Goal: Task Accomplishment & Management: Complete application form

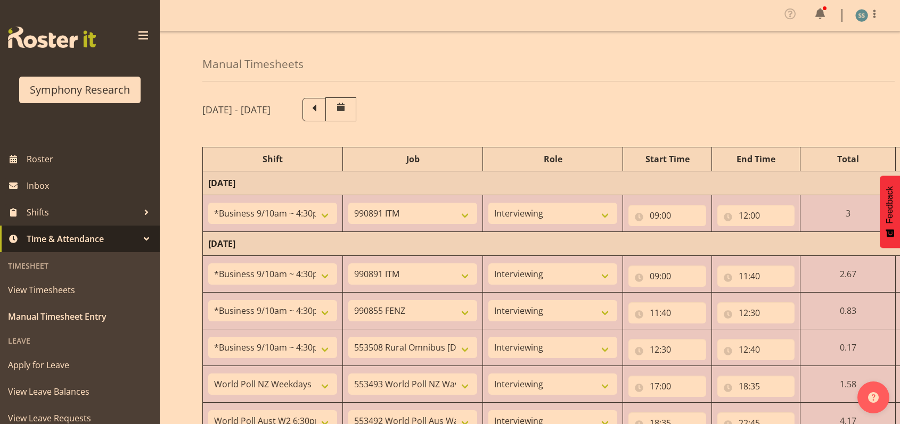
select select "26078"
select select "10549"
select select "47"
select select "26078"
select select "10549"
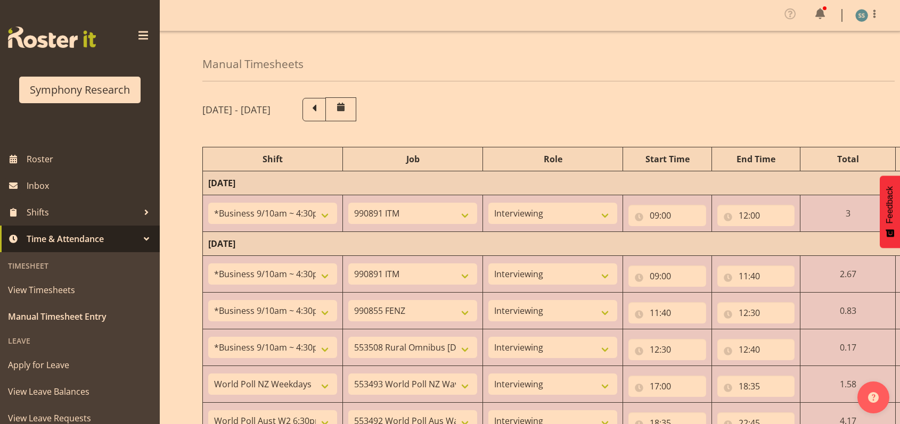
select select "47"
select select "26078"
select select "9636"
select select "47"
select select "26078"
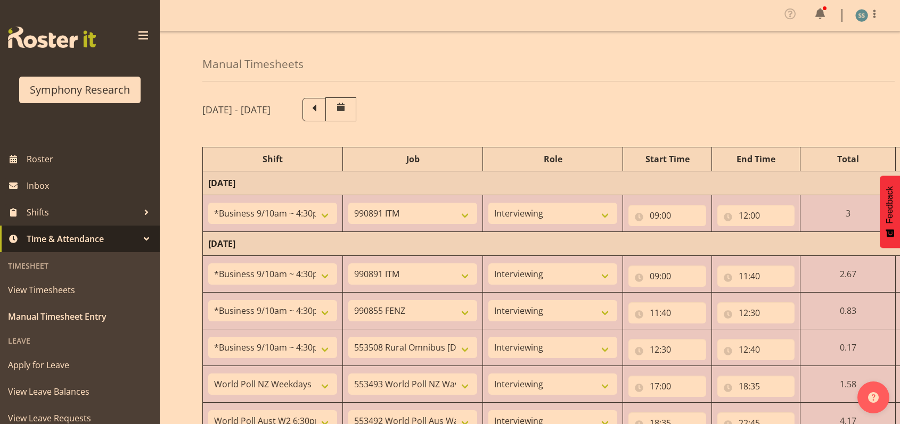
select select "10536"
select select "47"
select select "41604"
select select "10527"
select select "47"
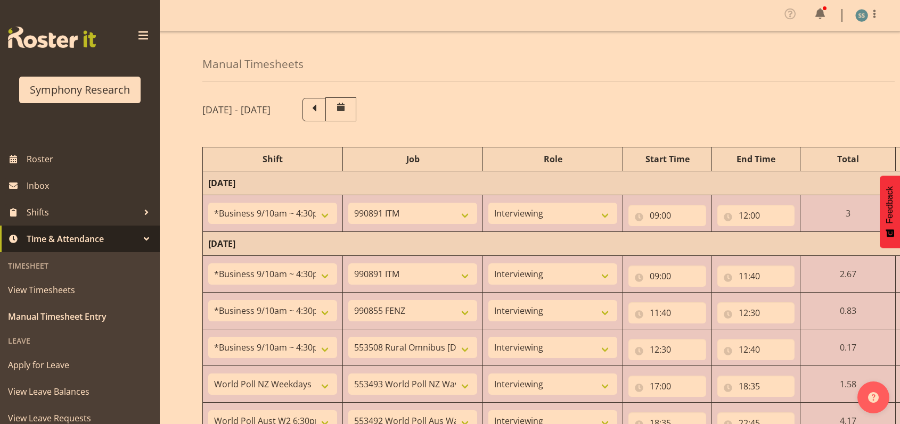
select select "56692"
select select "10499"
select select "47"
select select "26078"
select select "10549"
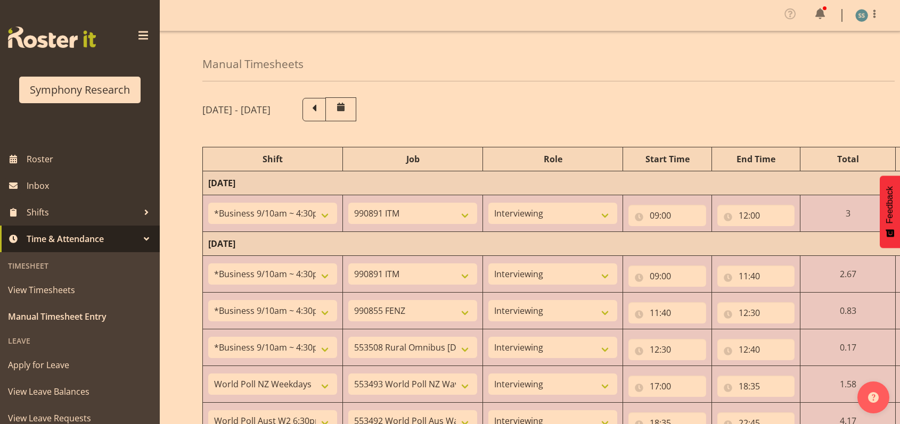
select select "47"
select select "26078"
select select "10536"
select select "47"
select select "26078"
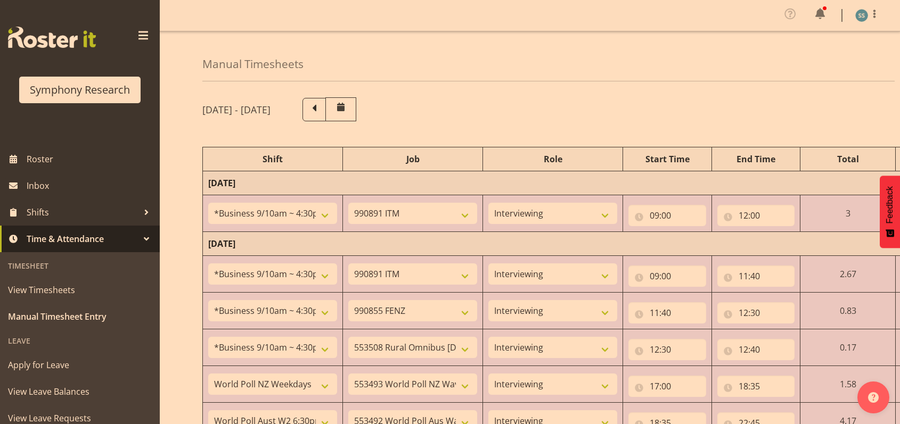
select select "10549"
select select "47"
select select "48116"
select select "10499"
select select "47"
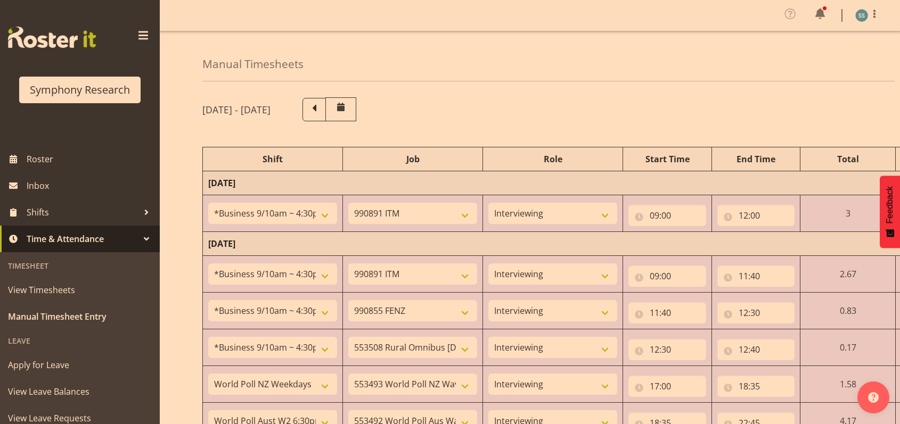
select select "26078"
select select "10549"
select select "47"
select select "26078"
select select "10576"
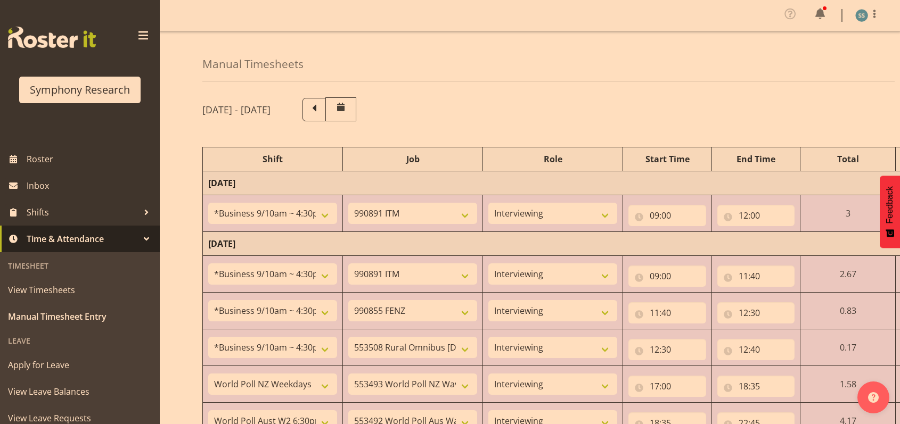
select select "1607"
select select "10549"
select select "47"
select select "48116"
select select "10499"
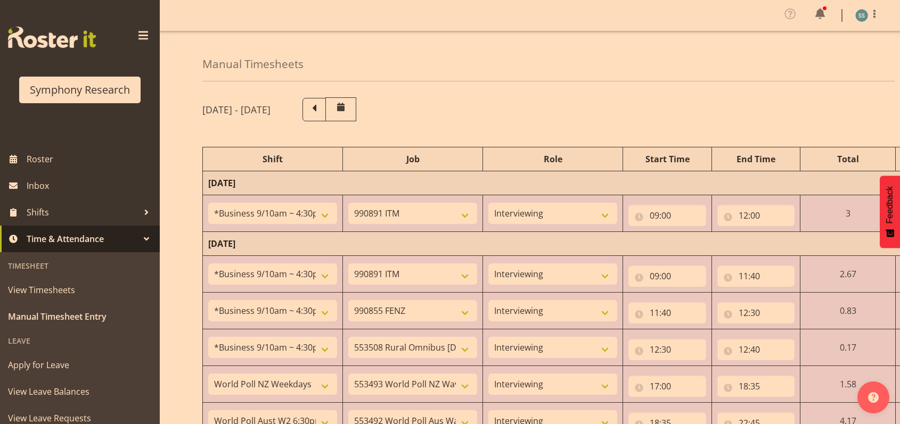
select select "47"
select select "48116"
select select "10549"
select select "47"
select select "48116"
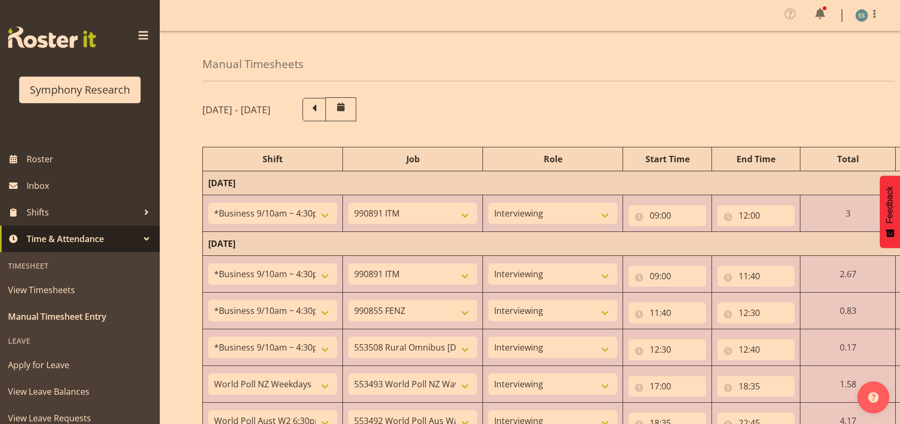
select select "10499"
select select "47"
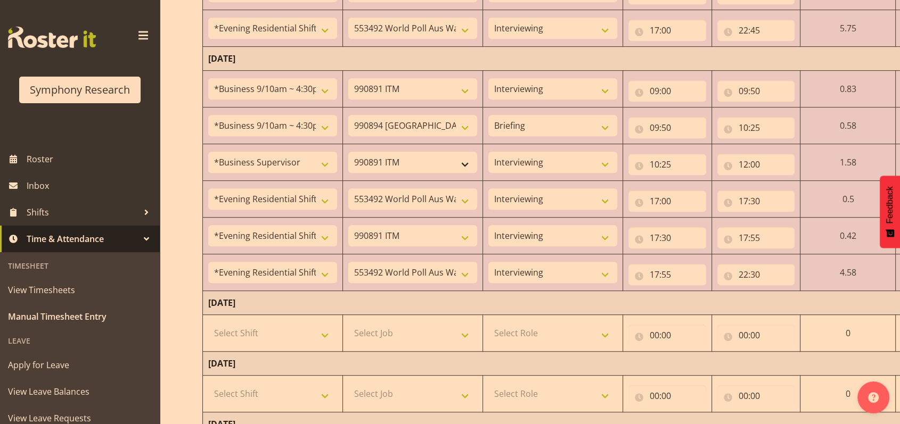
scroll to position [639, 0]
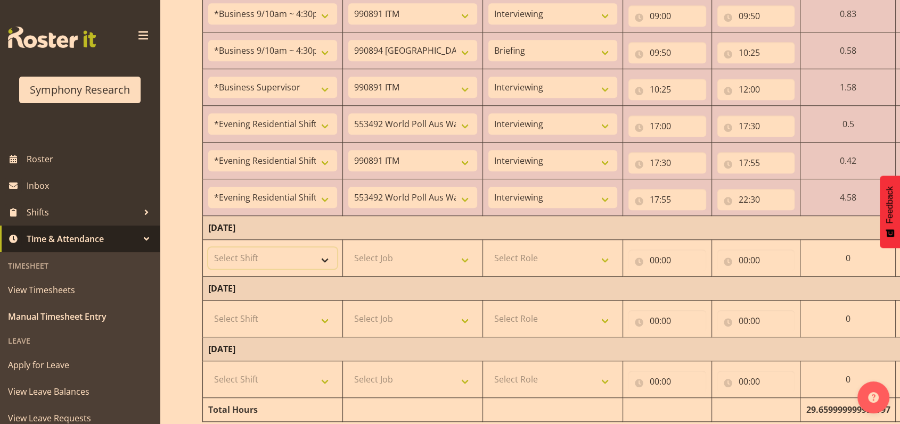
click at [324, 256] on select "Select Shift !!Weekend Residential (Roster IT Shift Label) *Business 9/10am ~ 4…" at bounding box center [272, 258] width 129 height 21
select select "26078"
click at [208, 248] on select "Select Shift !!Weekend Residential (Roster IT Shift Label) *Business 9/10am ~ 4…" at bounding box center [272, 258] width 129 height 21
click at [468, 258] on select "Select Job 550060 IF Admin 553492 World Poll Aus Wave 2 Main 2025 553493 World …" at bounding box center [412, 258] width 129 height 21
select select "10549"
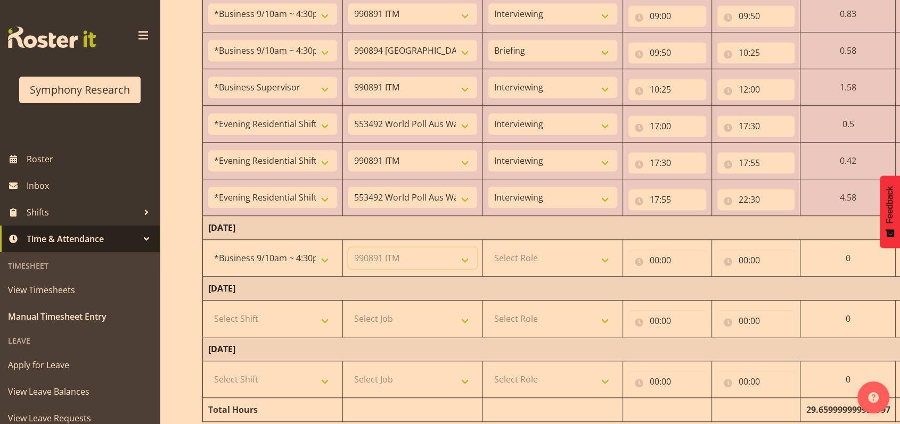
click at [348, 248] on select "Select Job 550060 IF Admin 553492 World Poll Aus Wave 2 Main 2025 553493 World …" at bounding box center [412, 258] width 129 height 21
click at [602, 256] on select "Select Role Briefing Interviewing" at bounding box center [552, 258] width 129 height 21
select select "47"
click at [488, 248] on select "Select Role Briefing Interviewing" at bounding box center [552, 258] width 129 height 21
click at [653, 258] on input "00:00" at bounding box center [667, 260] width 78 height 21
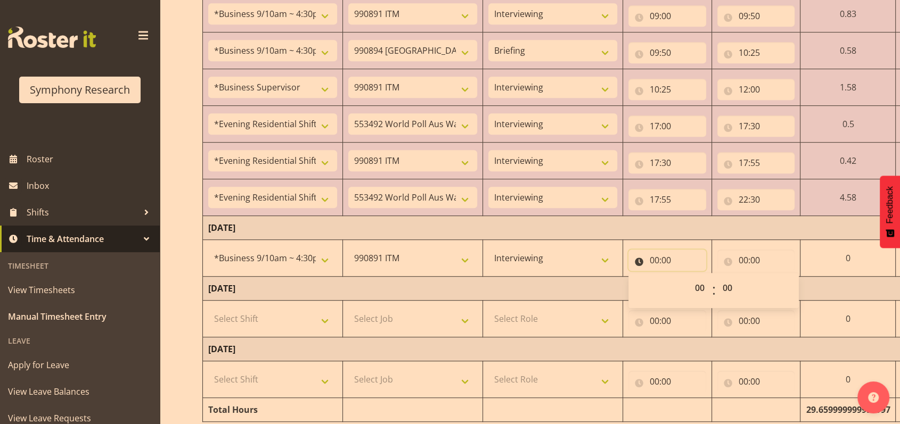
click at [652, 260] on input "00:00" at bounding box center [667, 260] width 78 height 21
click at [651, 253] on input "00:00" at bounding box center [667, 260] width 78 height 21
click at [697, 285] on select "00 01 02 03 04 05 06 07 08 09 10 11 12 13 14 15 16 17 18 19 20 21 22 23" at bounding box center [701, 287] width 24 height 21
select select "9"
click at [713, 277] on select "00 01 02 03 04 05 06 07 08 09 10 11 12 13 14 15 16 17 18 19 20 21 22 23" at bounding box center [701, 287] width 24 height 21
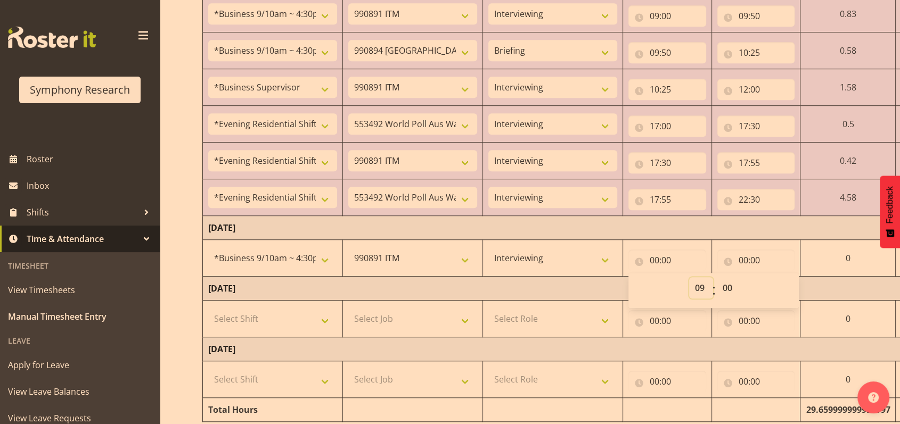
type input "09:00"
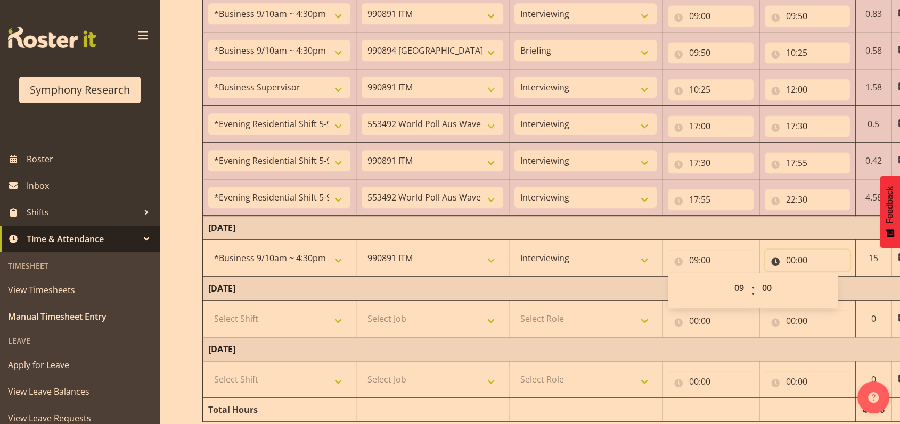
click at [791, 259] on input "00:00" at bounding box center [808, 260] width 86 height 21
click at [837, 287] on select "00 01 02 03 04 05 06 07 08 09 10 11 12 13 14 15 16 17 18 19 20 21 22 23" at bounding box center [837, 287] width 24 height 21
select select "11"
click at [825, 277] on select "00 01 02 03 04 05 06 07 08 09 10 11 12 13 14 15 16 17 18 19 20 21 22 23" at bounding box center [837, 287] width 24 height 21
type input "11:00"
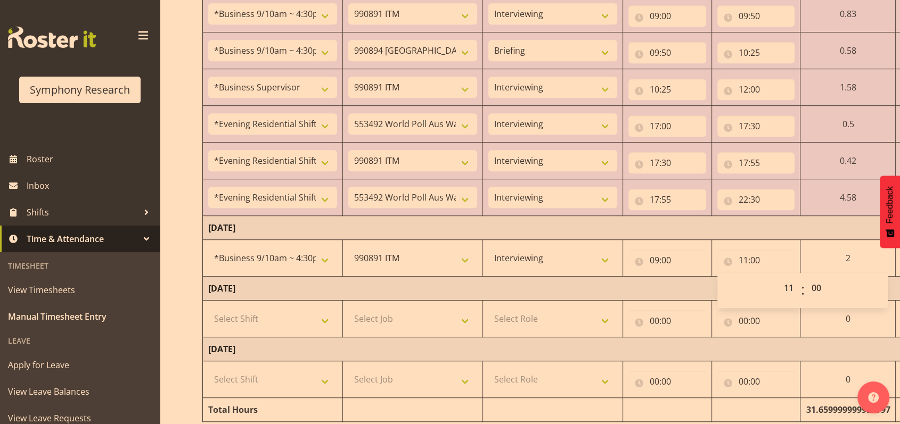
click at [135, 36] on span at bounding box center [143, 35] width 17 height 17
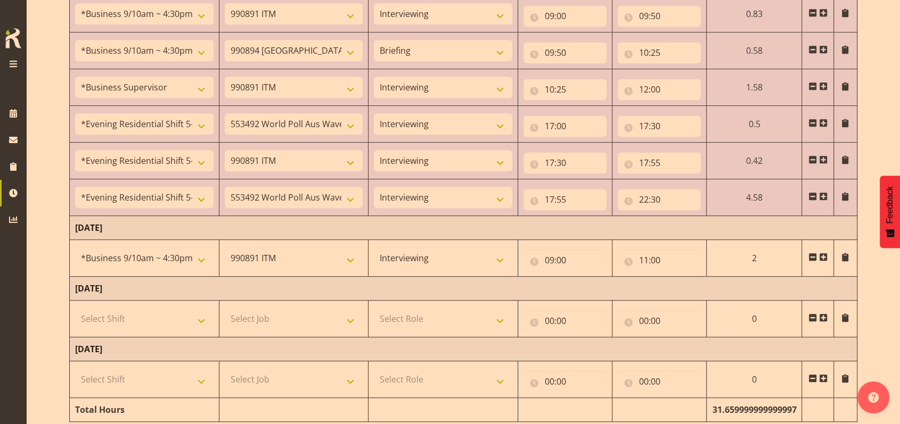
click at [826, 257] on span at bounding box center [823, 257] width 9 height 9
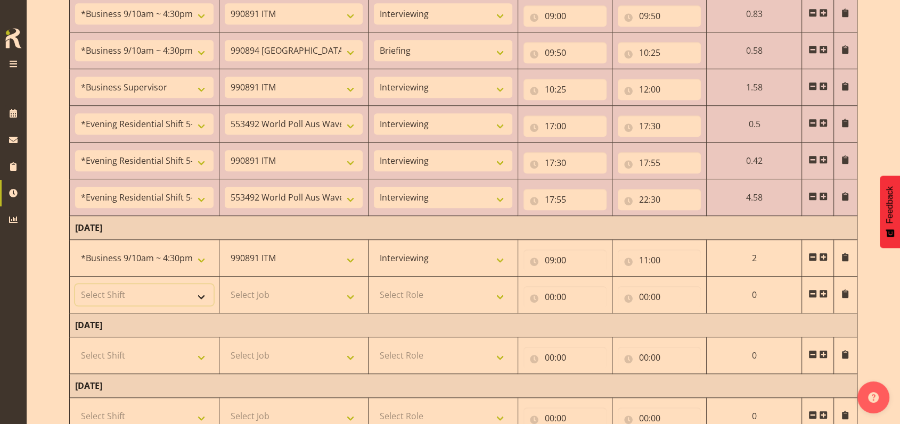
click at [203, 294] on select "Select Shift !!Weekend Residential (Roster IT Shift Label) *Business 9/10am ~ 4…" at bounding box center [144, 294] width 138 height 21
select select "26078"
click at [75, 284] on select "Select Shift !!Weekend Residential (Roster IT Shift Label) *Business 9/10am ~ 4…" at bounding box center [144, 294] width 138 height 21
click at [354, 296] on select "Select Job 550060 IF Admin 553492 World Poll Aus Wave 2 Main 2025 553493 World …" at bounding box center [294, 294] width 138 height 21
select select "10576"
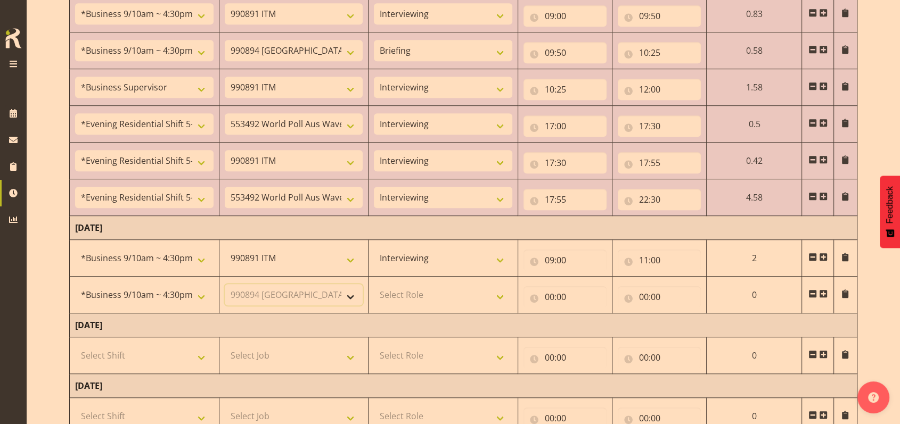
click at [225, 284] on select "Select Job 550060 IF Admin 553492 World Poll Aus Wave 2 Main 2025 553493 World …" at bounding box center [294, 294] width 138 height 21
click at [503, 294] on select "Select Role Briefing Interviewing" at bounding box center [443, 294] width 138 height 21
select select "297"
click at [374, 284] on select "Select Role Briefing Interviewing" at bounding box center [443, 294] width 138 height 21
click at [545, 295] on input "00:00" at bounding box center [564, 296] width 83 height 21
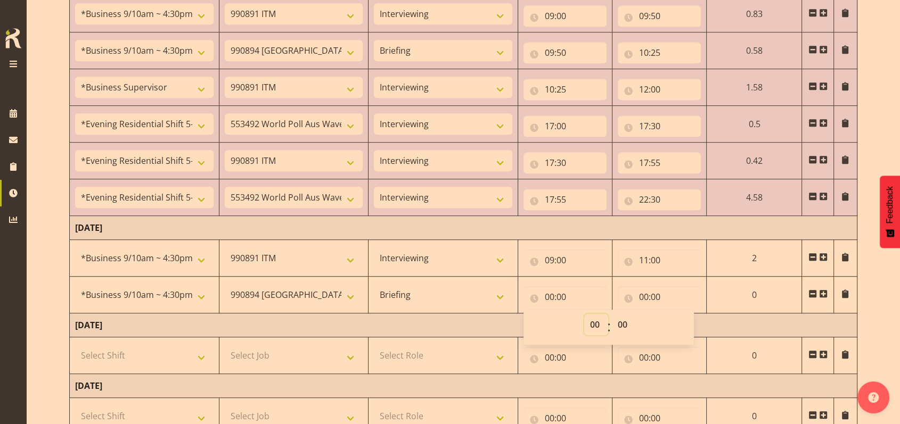
drag, startPoint x: 596, startPoint y: 323, endPoint x: 597, endPoint y: 315, distance: 8.5
click at [596, 323] on select "00 01 02 03 04 05 06 07 08 09 10 11 12 13 14 15 16 17 18 19 20 21 22 23" at bounding box center [596, 324] width 24 height 21
select select "11"
click at [608, 314] on select "00 01 02 03 04 05 06 07 08 09 10 11 12 13 14 15 16 17 18 19 20 21 22 23" at bounding box center [596, 324] width 24 height 21
type input "11:00"
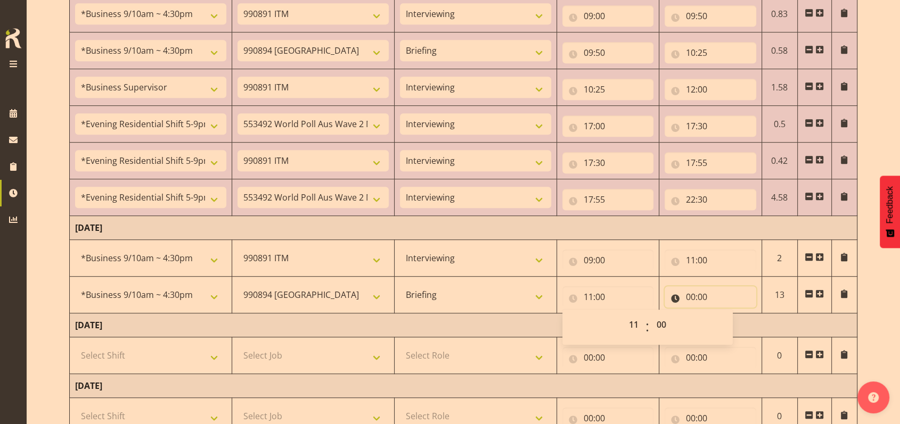
click at [688, 292] on input "00:00" at bounding box center [710, 296] width 92 height 21
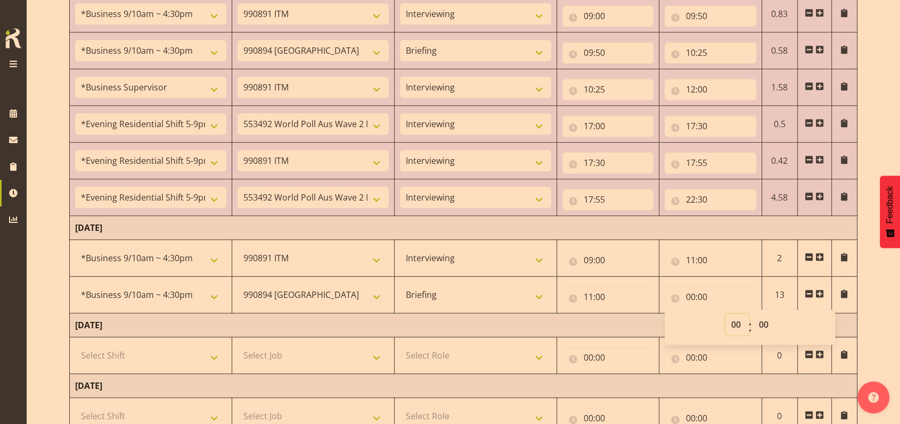
click at [732, 319] on select "00 01 02 03 04 05 06 07 08 09 10 11 12 13 14 15 16 17 18 19 20 21 22 23" at bounding box center [737, 324] width 24 height 21
select select "11"
click at [725, 314] on select "00 01 02 03 04 05 06 07 08 09 10 11 12 13 14 15 16 17 18 19 20 21 22 23" at bounding box center [737, 324] width 24 height 21
type input "11:00"
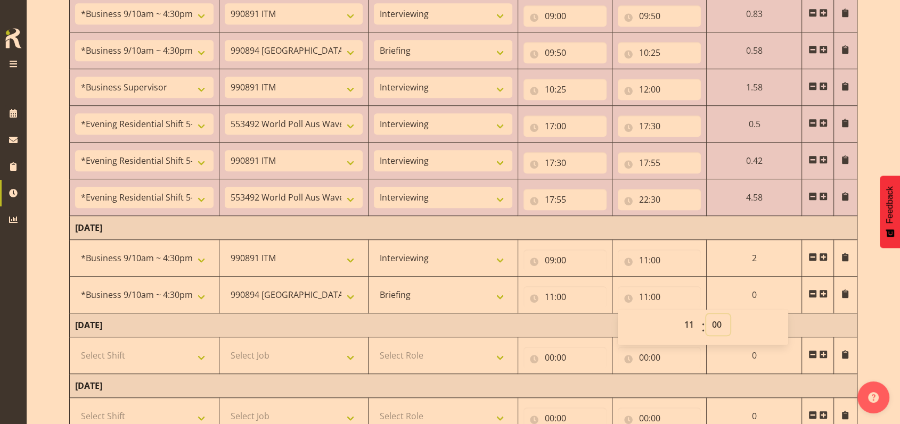
click at [713, 322] on select "00 01 02 03 04 05 06 07 08 09 10 11 12 13 14 15 16 17 18 19 20 21 22 23 24 25 2…" at bounding box center [718, 324] width 24 height 21
select select "15"
click at [706, 314] on select "00 01 02 03 04 05 06 07 08 09 10 11 12 13 14 15 16 17 18 19 20 21 22 23 24 25 2…" at bounding box center [718, 324] width 24 height 21
type input "11:15"
click at [826, 292] on span at bounding box center [823, 294] width 9 height 9
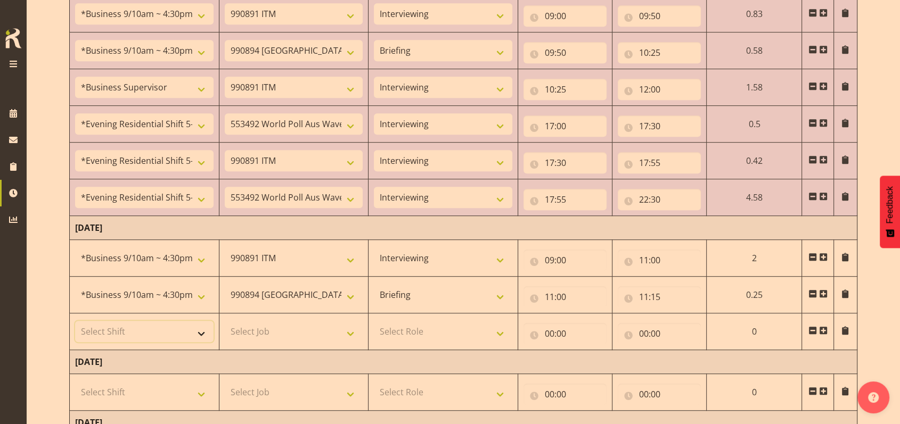
click at [200, 330] on select "Select Shift !!Weekend Residential (Roster IT Shift Label) *Business 9/10am ~ 4…" at bounding box center [144, 331] width 138 height 21
select select "26078"
click at [75, 321] on select "Select Shift !!Weekend Residential (Roster IT Shift Label) *Business 9/10am ~ 4…" at bounding box center [144, 331] width 138 height 21
click at [353, 333] on select "Select Job 550060 IF Admin 553492 World Poll Aus Wave 2 Main 2025 553493 World …" at bounding box center [294, 331] width 138 height 21
select select "10576"
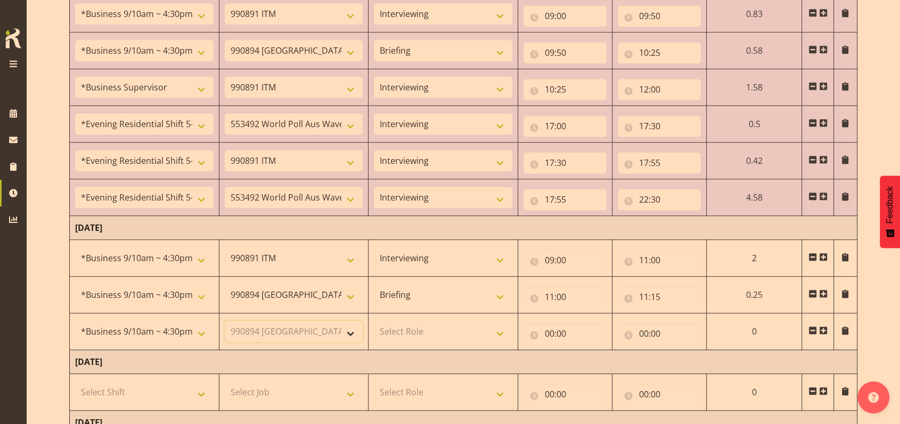
click at [225, 321] on select "Select Job 550060 IF Admin 553492 World Poll Aus Wave 2 Main 2025 553493 World …" at bounding box center [294, 331] width 138 height 21
click at [499, 330] on select "Select Role Briefing Interviewing" at bounding box center [443, 331] width 138 height 21
select select "47"
click at [374, 321] on select "Select Role Briefing Interviewing" at bounding box center [443, 331] width 138 height 21
click at [544, 332] on input "00:00" at bounding box center [564, 333] width 83 height 21
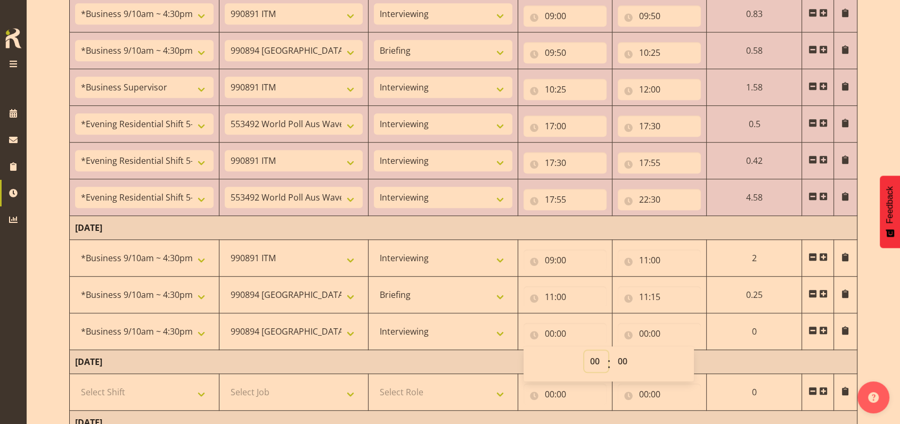
click at [598, 357] on select "00 01 02 03 04 05 06 07 08 09 10 11 12 13 14 15 16 17 18 19 20 21 22 23" at bounding box center [596, 361] width 24 height 21
select select "11"
click at [608, 351] on select "00 01 02 03 04 05 06 07 08 09 10 11 12 13 14 15 16 17 18 19 20 21 22 23" at bounding box center [596, 361] width 24 height 21
type input "11:00"
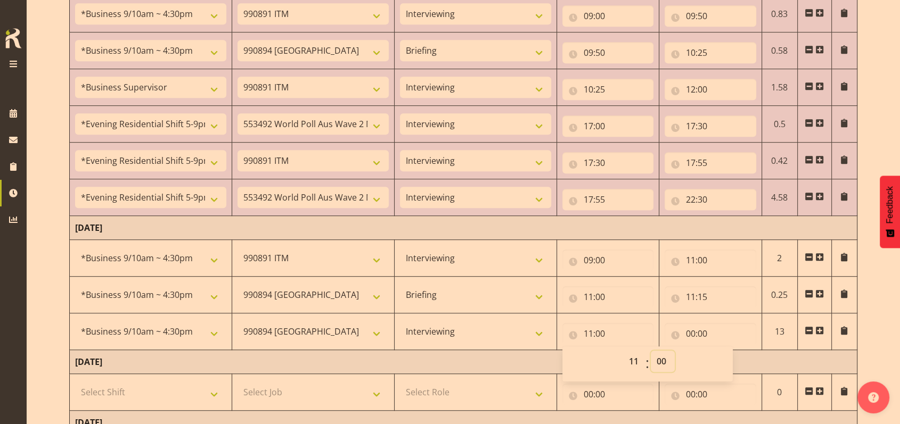
drag, startPoint x: 660, startPoint y: 361, endPoint x: 655, endPoint y: 351, distance: 11.0
click at [660, 361] on select "00 01 02 03 04 05 06 07 08 09 10 11 12 13 14 15 16 17 18 19 20 21 22 23 24 25 2…" at bounding box center [663, 361] width 24 height 21
select select "15"
click at [651, 351] on select "00 01 02 03 04 05 06 07 08 09 10 11 12 13 14 15 16 17 18 19 20 21 22 23 24 25 2…" at bounding box center [663, 361] width 24 height 21
type input "11:15"
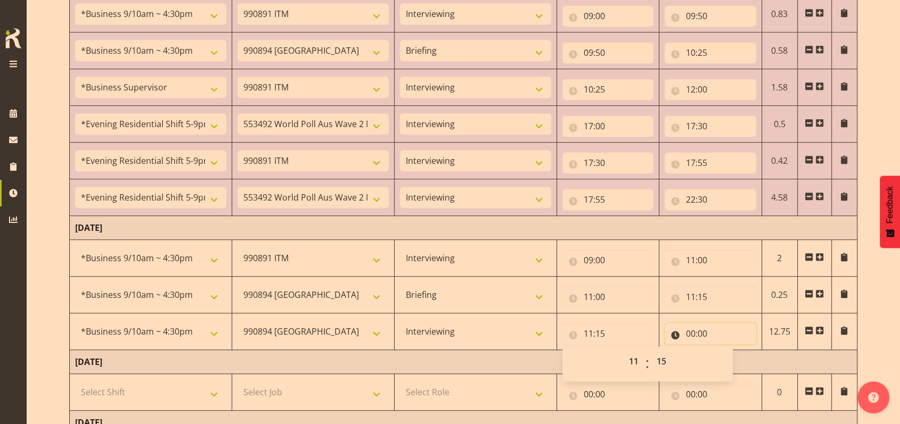
click at [691, 332] on input "00:00" at bounding box center [710, 333] width 92 height 21
click at [690, 329] on input "00:00" at bounding box center [710, 333] width 92 height 21
click at [687, 330] on input "00:00" at bounding box center [710, 333] width 92 height 21
drag, startPoint x: 729, startPoint y: 359, endPoint x: 727, endPoint y: 350, distance: 9.3
click at [729, 359] on select "00 01 02 03 04 05 06 07 08 09 10 11 12 13 14 15 16 17 18 19 20 21 22 23" at bounding box center [737, 361] width 24 height 21
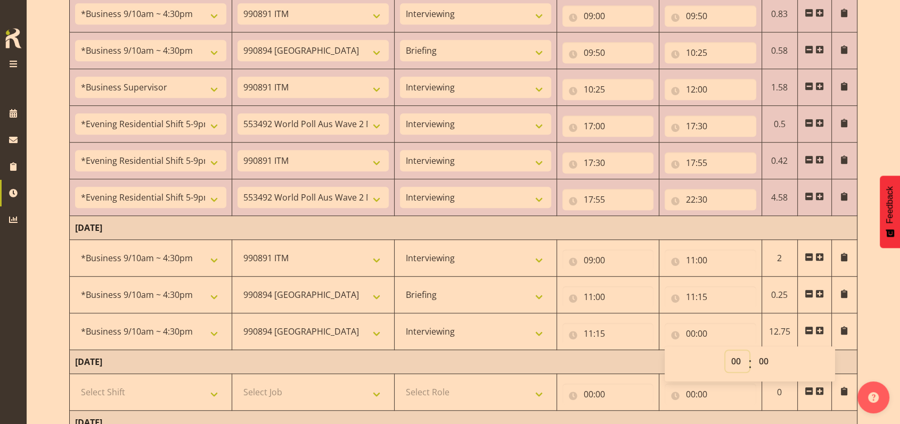
select select "12"
click at [725, 351] on select "00 01 02 03 04 05 06 07 08 09 10 11 12 13 14 15 16 17 18 19 20 21 22 23" at bounding box center [737, 361] width 24 height 21
type input "12:00"
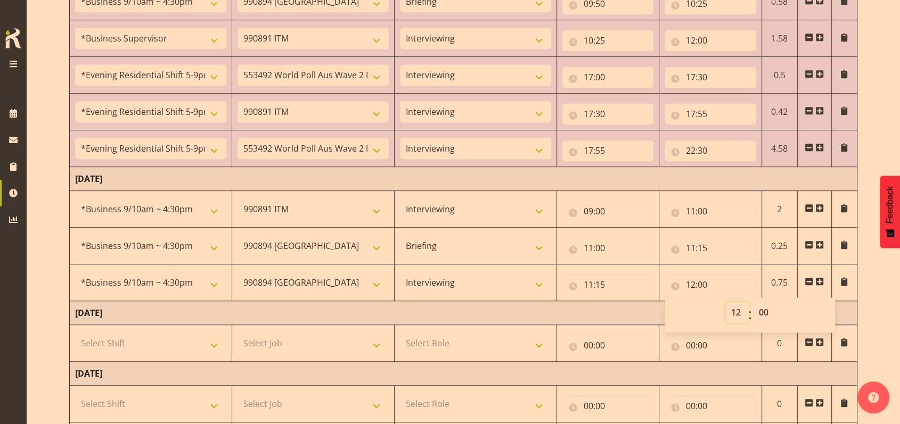
scroll to position [710, 0]
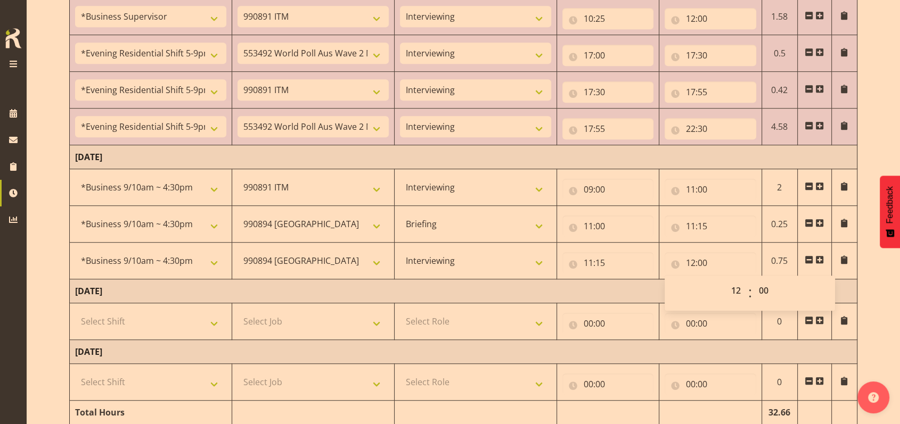
click at [822, 256] on span at bounding box center [819, 260] width 9 height 9
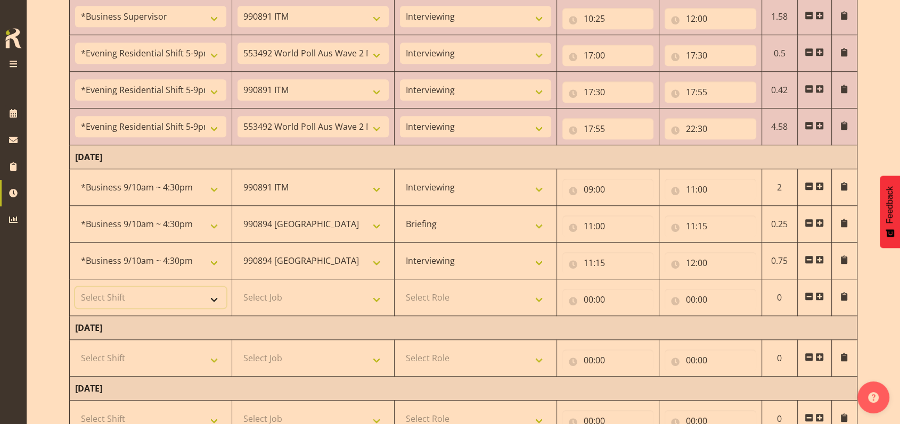
click at [215, 298] on select "Select Shift !!Weekend Residential (Roster IT Shift Label) *Business 9/10am ~ 4…" at bounding box center [150, 297] width 151 height 21
select select "48116"
click at [75, 287] on select "Select Shift !!Weekend Residential (Roster IT Shift Label) *Business 9/10am ~ 4…" at bounding box center [150, 297] width 151 height 21
click at [376, 295] on select "Select Job 550060 IF Admin 553492 World Poll Aus Wave 2 Main 2025 553493 World …" at bounding box center [312, 297] width 151 height 21
select select "10499"
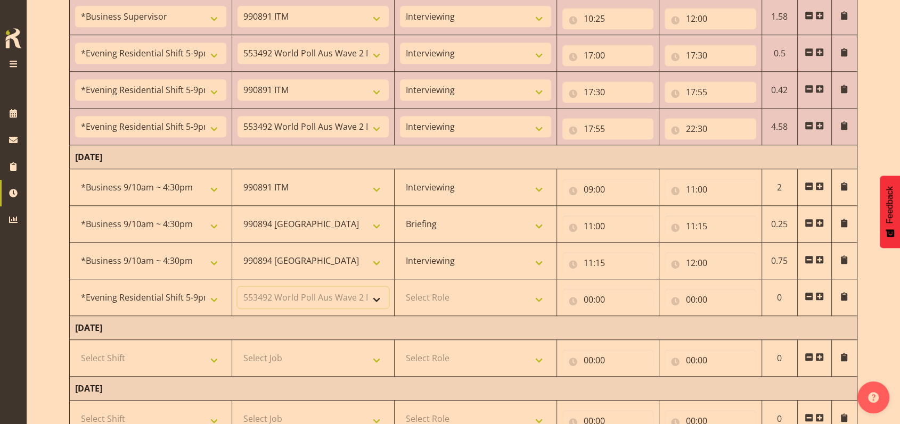
click at [237, 287] on select "Select Job 550060 IF Admin 553492 World Poll Aus Wave 2 Main 2025 553493 World …" at bounding box center [312, 297] width 151 height 21
click at [541, 296] on select "Select Role Briefing Interviewing" at bounding box center [475, 297] width 151 height 21
select select "47"
click at [400, 287] on select "Select Role Briefing Interviewing" at bounding box center [475, 297] width 151 height 21
click at [585, 296] on input "00:00" at bounding box center [608, 299] width 92 height 21
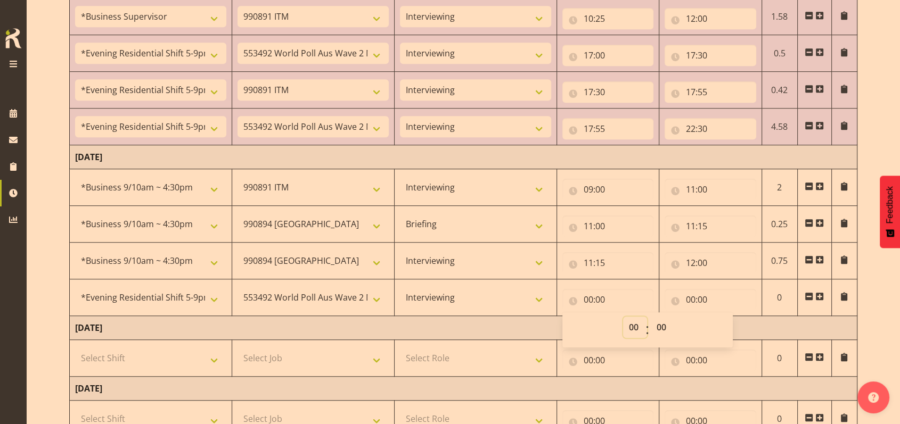
drag, startPoint x: 632, startPoint y: 326, endPoint x: 631, endPoint y: 316, distance: 10.1
click at [631, 324] on select "00 01 02 03 04 05 06 07 08 09 10 11 12 13 14 15 16 17 18 19 20 21 22 23" at bounding box center [635, 327] width 24 height 21
select select "17"
click at [623, 317] on select "00 01 02 03 04 05 06 07 08 09 10 11 12 13 14 15 16 17 18 19 20 21 22 23" at bounding box center [635, 327] width 24 height 21
type input "17:00"
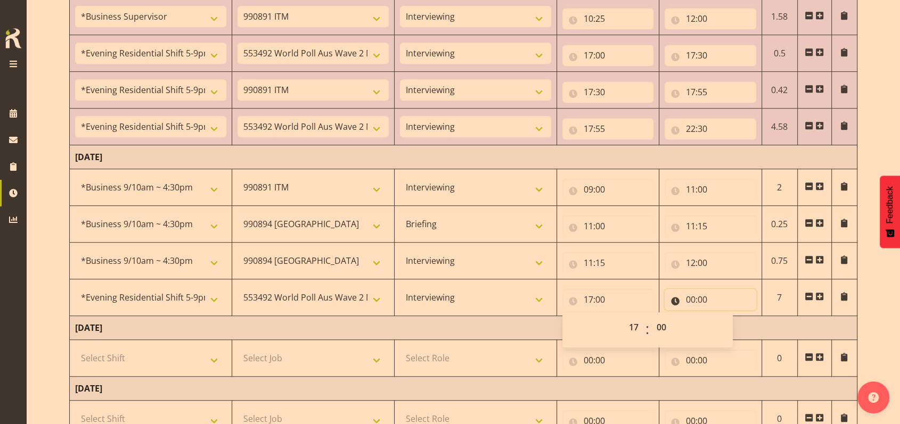
click at [689, 300] on input "00:00" at bounding box center [710, 299] width 92 height 21
click at [734, 326] on select "00 01 02 03 04 05 06 07 08 09 10 11 12 13 14 15 16 17 18 19 20 21 22 23" at bounding box center [737, 327] width 24 height 21
select select "18"
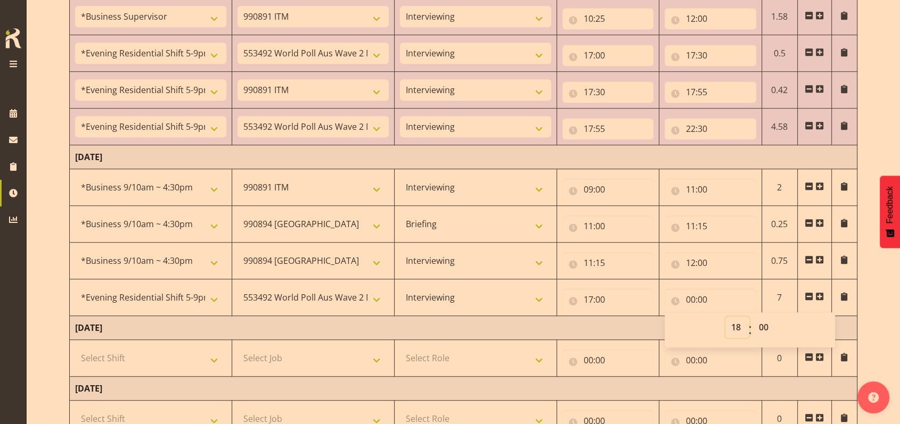
click at [725, 317] on select "00 01 02 03 04 05 06 07 08 09 10 11 12 13 14 15 16 17 18 19 20 21 22 23" at bounding box center [737, 327] width 24 height 21
type input "18:00"
click at [764, 326] on select "00 01 02 03 04 05 06 07 08 09 10 11 12 13 14 15 16 17 18 19 20 21 22 23 24 25 2…" at bounding box center [765, 327] width 24 height 21
select select "10"
click at [753, 317] on select "00 01 02 03 04 05 06 07 08 09 10 11 12 13 14 15 16 17 18 19 20 21 22 23 24 25 2…" at bounding box center [765, 327] width 24 height 21
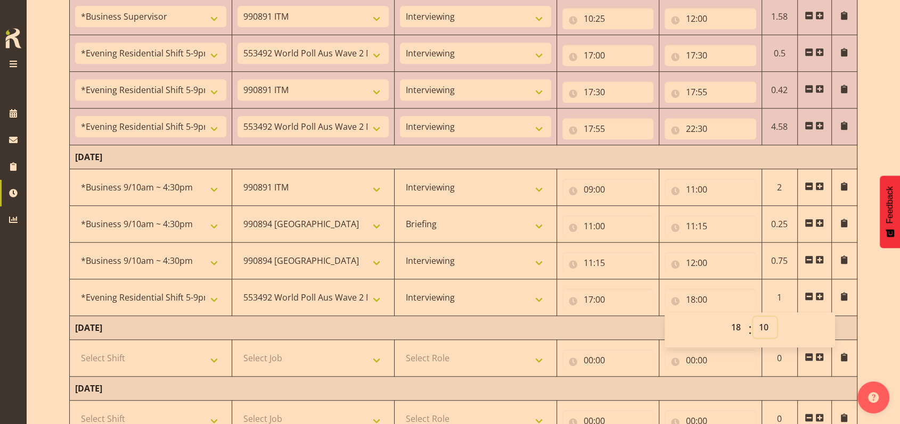
type input "18:10"
click at [820, 294] on span at bounding box center [819, 296] width 9 height 9
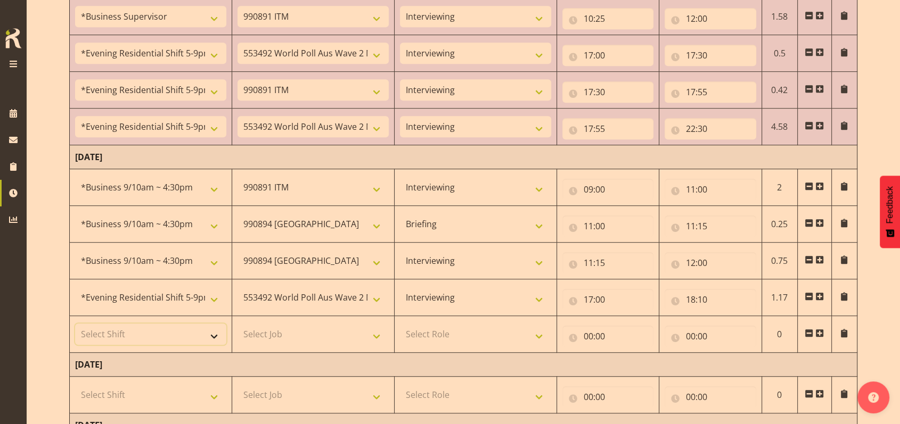
click at [215, 331] on select "Select Shift !!Weekend Residential (Roster IT Shift Label) *Business 9/10am ~ 4…" at bounding box center [150, 334] width 151 height 21
click at [75, 324] on select "Select Shift !!Weekend Residential (Roster IT Shift Label) *Business 9/10am ~ 4…" at bounding box center [150, 334] width 151 height 21
click at [215, 334] on select "!!Weekend Residential (Roster IT Shift Label) *Business 9/10am ~ 4:30pm *Busine…" at bounding box center [150, 334] width 151 height 21
select select "48116"
click at [75, 324] on select "!!Weekend Residential (Roster IT Shift Label) *Business 9/10am ~ 4:30pm *Busine…" at bounding box center [150, 334] width 151 height 21
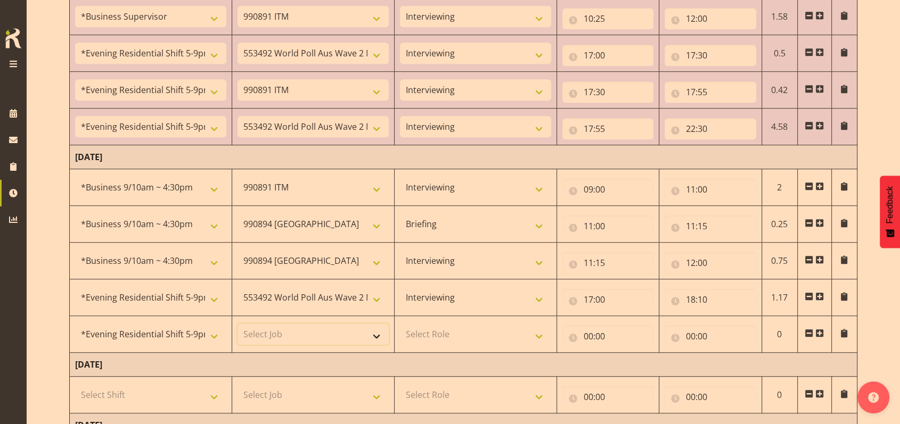
click at [376, 331] on select "Select Job 550060 IF Admin 553492 World Poll Aus Wave 2 Main 2025 553493 World …" at bounding box center [312, 334] width 151 height 21
select select "10549"
click at [237, 324] on select "Select Job 550060 IF Admin 553492 World Poll Aus Wave 2 Main 2025 553493 World …" at bounding box center [312, 334] width 151 height 21
click at [540, 336] on select "Select Role Briefing Interviewing" at bounding box center [475, 334] width 151 height 21
select select "47"
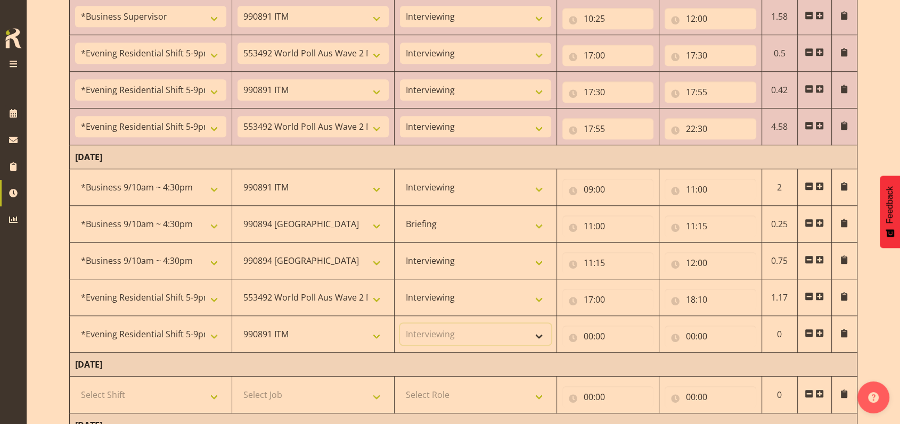
click at [400, 324] on select "Select Role Briefing Interviewing" at bounding box center [475, 334] width 151 height 21
click at [588, 334] on input "00:00" at bounding box center [608, 336] width 92 height 21
click at [635, 361] on select "00 01 02 03 04 05 06 07 08 09 10 11 12 13 14 15 16 17 18 19 20 21 22 23" at bounding box center [635, 364] width 24 height 21
select select "18"
click at [623, 354] on select "00 01 02 03 04 05 06 07 08 09 10 11 12 13 14 15 16 17 18 19 20 21 22 23" at bounding box center [635, 364] width 24 height 21
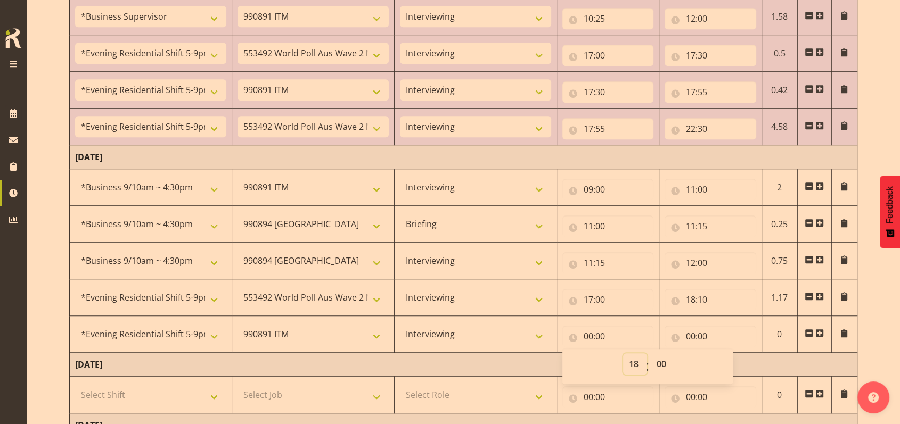
type input "18:00"
drag, startPoint x: 663, startPoint y: 363, endPoint x: 663, endPoint y: 357, distance: 5.9
click at [663, 363] on select "00 01 02 03 04 05 06 07 08 09 10 11 12 13 14 15 16 17 18 19 20 21 22 23 24 25 2…" at bounding box center [663, 364] width 24 height 21
select select "10"
click at [651, 354] on select "00 01 02 03 04 05 06 07 08 09 10 11 12 13 14 15 16 17 18 19 20 21 22 23 24 25 2…" at bounding box center [663, 364] width 24 height 21
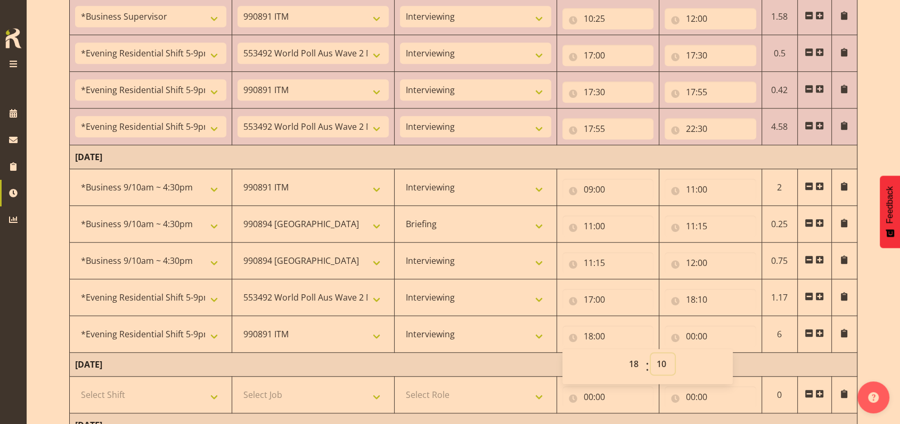
type input "18:10"
click at [691, 333] on input "00:00" at bounding box center [710, 336] width 92 height 21
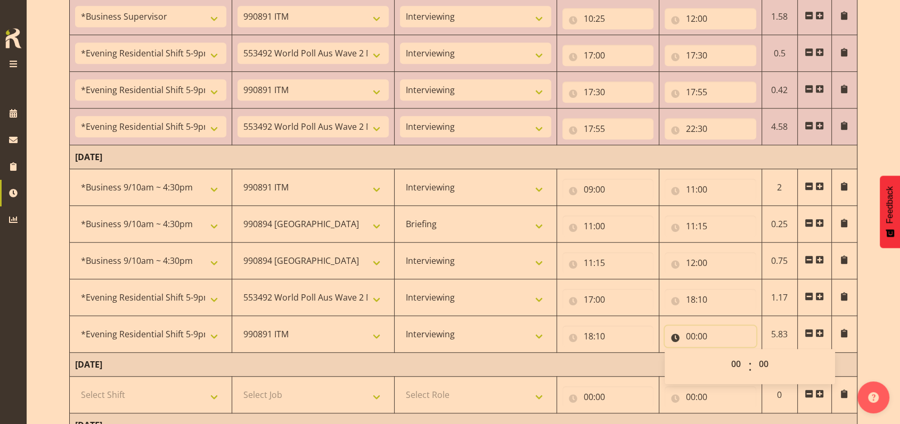
click at [691, 332] on input "00:00" at bounding box center [710, 336] width 92 height 21
click at [694, 333] on input "00:00" at bounding box center [710, 336] width 92 height 21
click at [736, 359] on select "00 01 02 03 04 05 06 07 08 09 10 11 12 13 14 15 16 17 18 19 20 21 22 23" at bounding box center [737, 364] width 24 height 21
select select "18"
click at [725, 354] on select "00 01 02 03 04 05 06 07 08 09 10 11 12 13 14 15 16 17 18 19 20 21 22 23" at bounding box center [737, 364] width 24 height 21
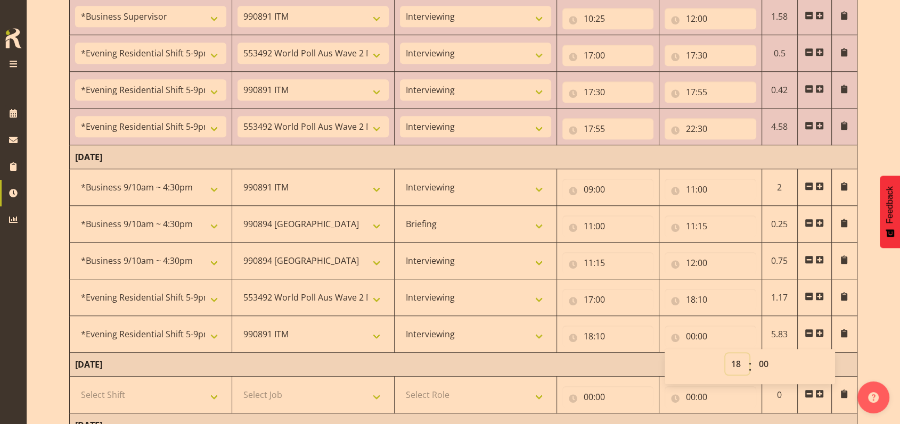
type input "18:00"
click at [763, 358] on select "00 01 02 03 04 05 06 07 08 09 10 11 12 13 14 15 16 17 18 19 20 21 22 23 24 25 2…" at bounding box center [765, 364] width 24 height 21
select select "45"
click at [753, 354] on select "00 01 02 03 04 05 06 07 08 09 10 11 12 13 14 15 16 17 18 19 20 21 22 23 24 25 2…" at bounding box center [765, 364] width 24 height 21
type input "18:45"
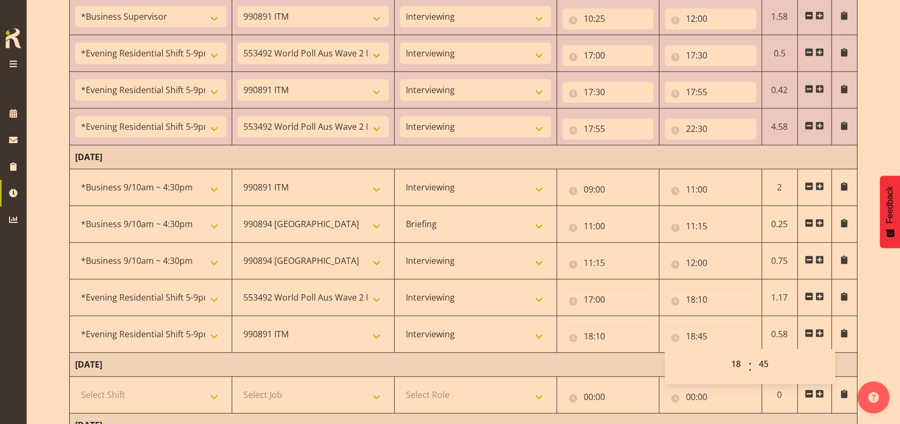
click at [823, 330] on span at bounding box center [819, 333] width 9 height 9
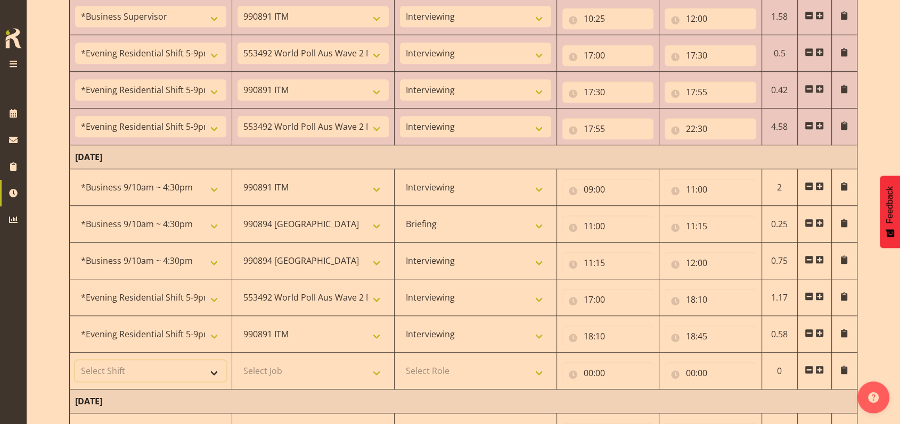
click at [220, 369] on select "Select Shift !!Weekend Residential (Roster IT Shift Label) *Business 9/10am ~ 4…" at bounding box center [150, 370] width 151 height 21
select select "56692"
click at [75, 360] on select "Select Shift !!Weekend Residential (Roster IT Shift Label) *Business 9/10am ~ 4…" at bounding box center [150, 370] width 151 height 21
click at [378, 371] on select "Select Job 550060 IF Admin 553492 World Poll Aus Wave 2 Main 2025 553493 World …" at bounding box center [312, 370] width 151 height 21
select select "10499"
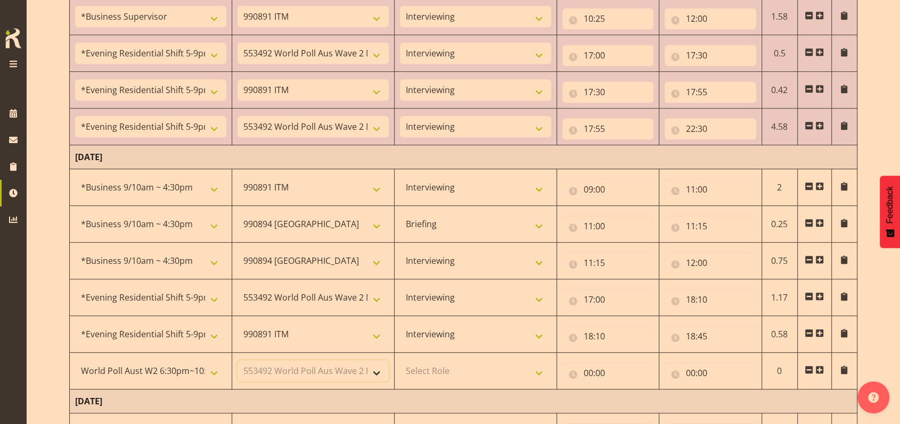
click at [237, 360] on select "Select Job 550060 IF Admin 553492 World Poll Aus Wave 2 Main 2025 553493 World …" at bounding box center [312, 370] width 151 height 21
click at [539, 368] on select "Select Role Briefing Interviewing" at bounding box center [475, 370] width 151 height 21
select select "47"
click at [400, 360] on select "Select Role Briefing Interviewing" at bounding box center [475, 370] width 151 height 21
click at [587, 369] on input "00:00" at bounding box center [608, 373] width 92 height 21
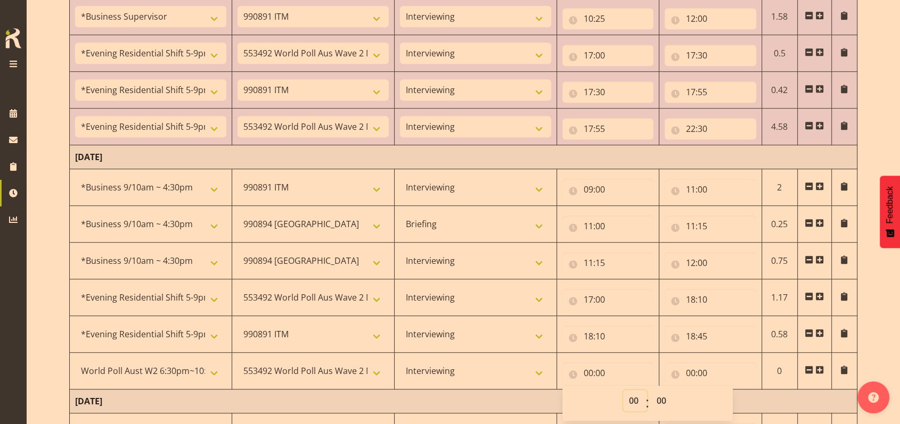
click at [638, 399] on select "00 01 02 03 04 05 06 07 08 09 10 11 12 13 14 15 16 17 18 19 20 21 22 23" at bounding box center [635, 400] width 24 height 21
select select "18"
click at [623, 390] on select "00 01 02 03 04 05 06 07 08 09 10 11 12 13 14 15 16 17 18 19 20 21 22 23" at bounding box center [635, 400] width 24 height 21
type input "18:00"
click at [664, 396] on select "00 01 02 03 04 05 06 07 08 09 10 11 12 13 14 15 16 17 18 19 20 21 22 23 24 25 2…" at bounding box center [663, 400] width 24 height 21
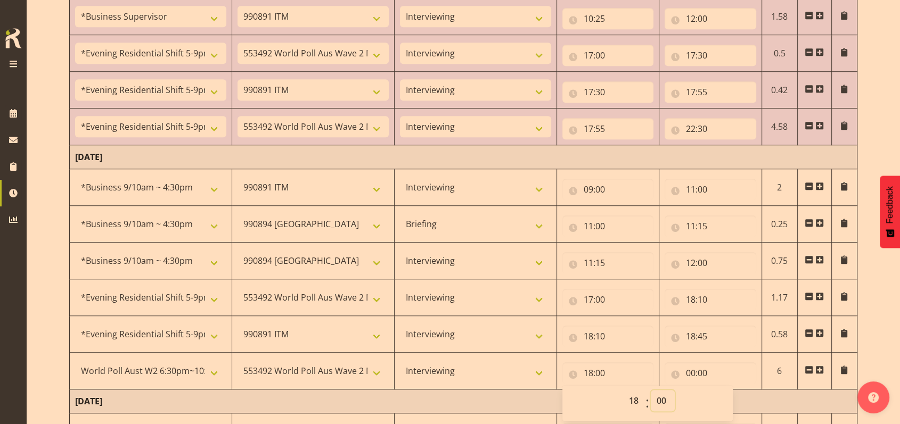
select select "45"
click at [651, 390] on select "00 01 02 03 04 05 06 07 08 09 10 11 12 13 14 15 16 17 18 19 20 21 22 23 24 25 2…" at bounding box center [663, 400] width 24 height 21
type input "18:45"
click at [693, 369] on input "00:00" at bounding box center [710, 373] width 92 height 21
click at [736, 398] on select "00 01 02 03 04 05 06 07 08 09 10 11 12 13 14 15 16 17 18 19 20 21 22 23" at bounding box center [737, 400] width 24 height 21
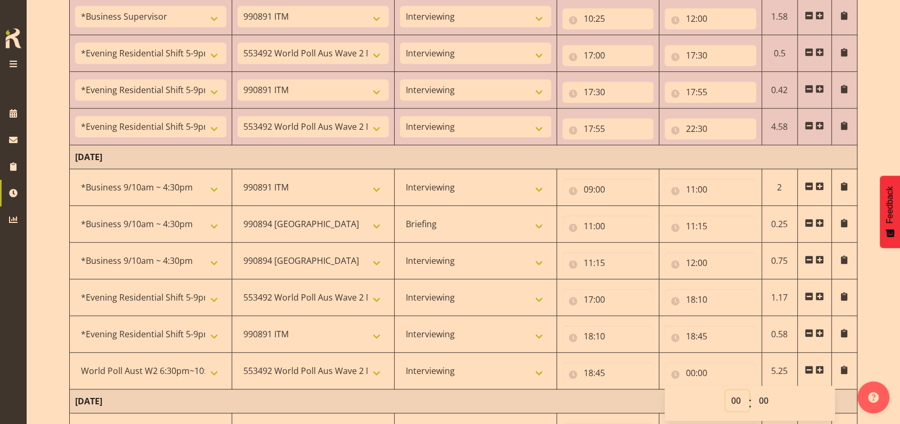
select select "21"
click at [725, 390] on select "00 01 02 03 04 05 06 07 08 09 10 11 12 13 14 15 16 17 18 19 20 21 22 23" at bounding box center [737, 400] width 24 height 21
type input "21:00"
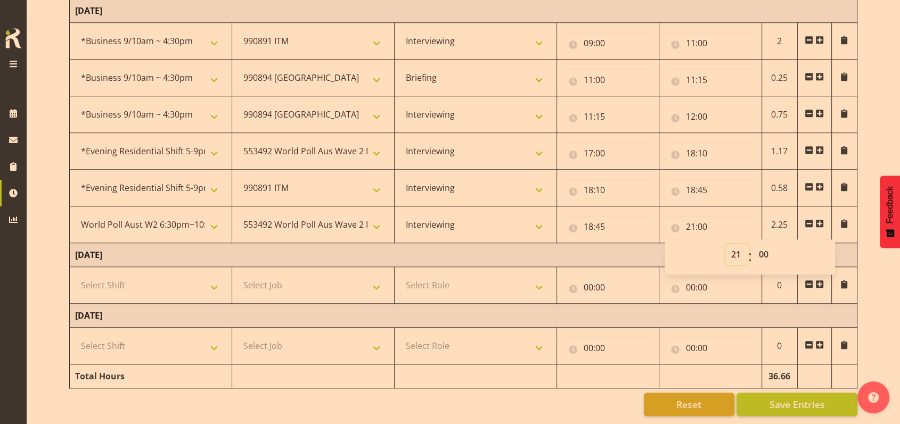
scroll to position [865, 0]
click at [777, 398] on span "Save Entries" at bounding box center [796, 405] width 55 height 14
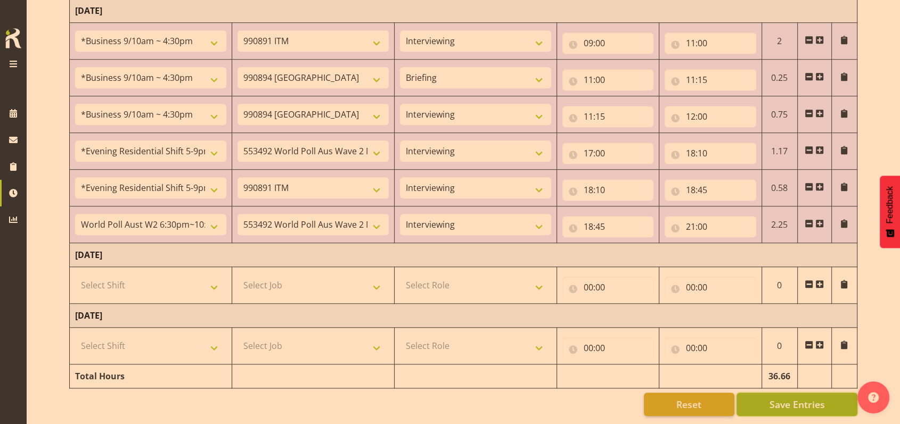
click at [788, 398] on span "Save Entries" at bounding box center [796, 405] width 55 height 14
click at [799, 398] on span "Save Entries" at bounding box center [796, 405] width 55 height 14
